Goal: Browse casually

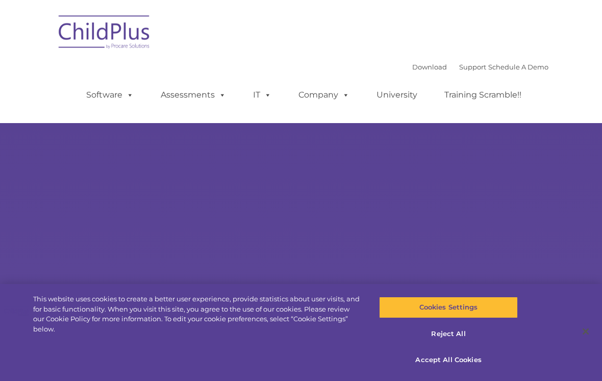
select select "MEDIUM"
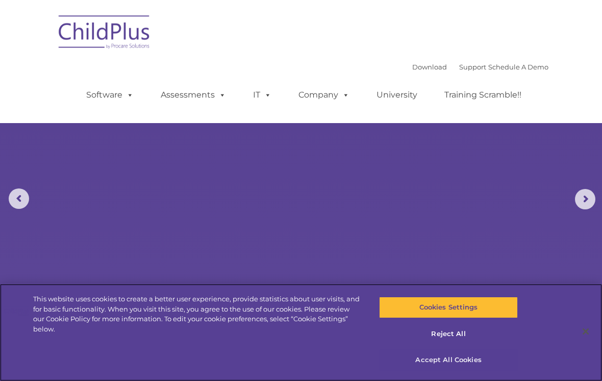
click at [463, 358] on button "Accept All Cookies" at bounding box center [448, 359] width 138 height 21
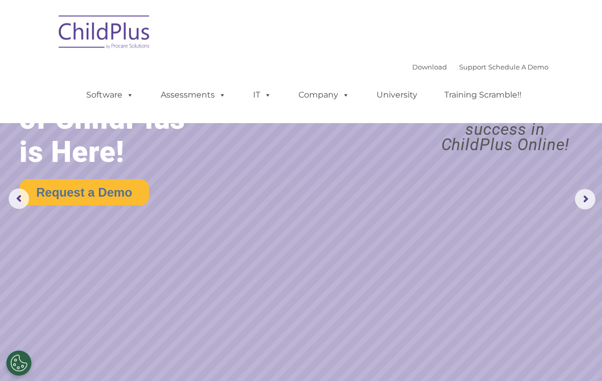
click at [565, 112] on nav "Download Support | Schedule A Demo  MENU MENU Software ChildPlus: The original…" at bounding box center [301, 61] width 602 height 123
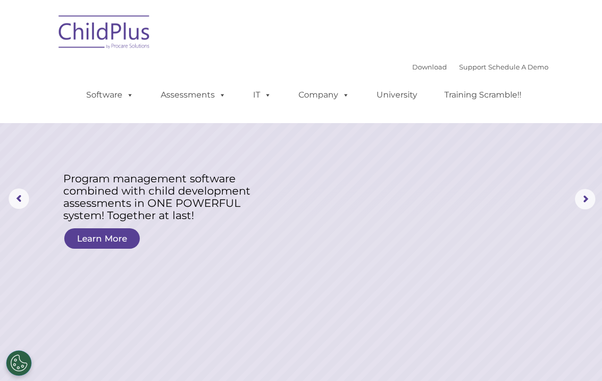
click at [455, 168] on rs-layer at bounding box center [301, 199] width 602 height 398
click at [590, 193] on rs-arrow at bounding box center [585, 199] width 20 height 20
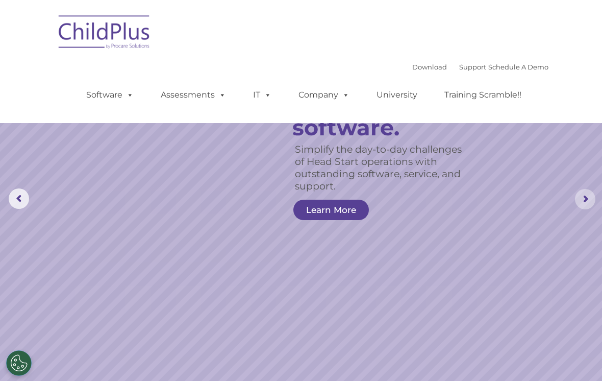
click at [587, 196] on rs-arrow at bounding box center [585, 199] width 20 height 20
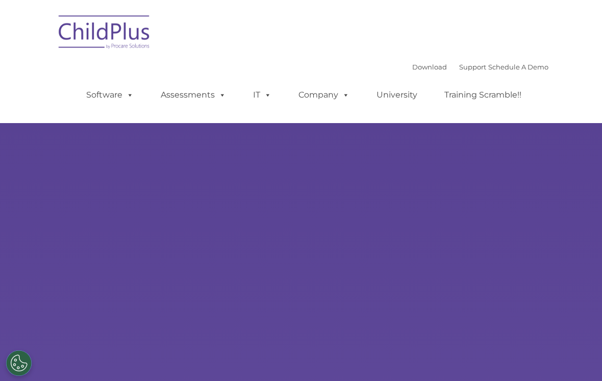
scroll to position [38, 0]
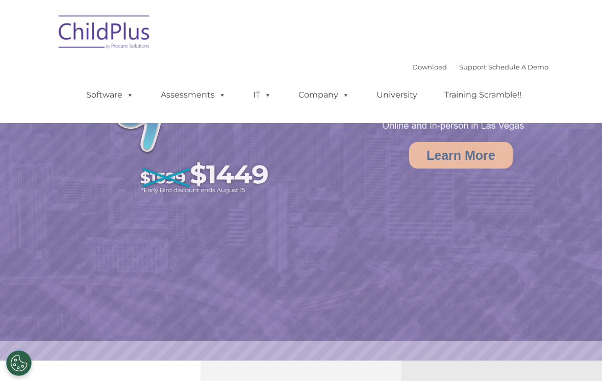
select select "MEDIUM"
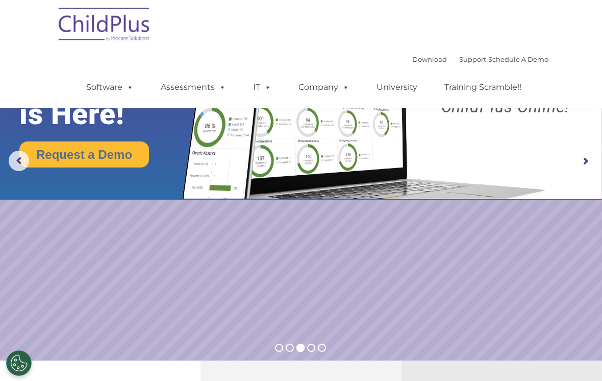
scroll to position [0, 0]
